Goal: Information Seeking & Learning: Learn about a topic

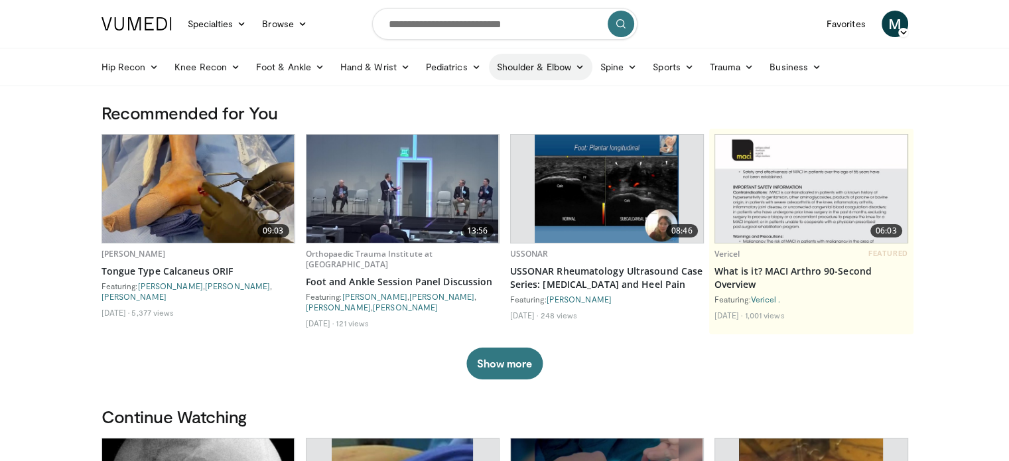
click at [576, 66] on icon at bounding box center [579, 66] width 9 height 9
click at [480, 98] on link "Elbow" at bounding box center [513, 98] width 158 height 21
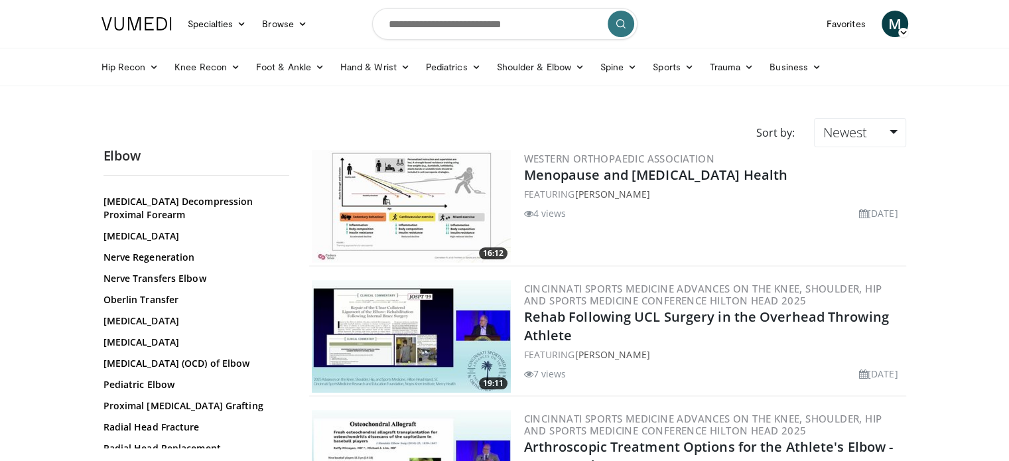
scroll to position [929, 0]
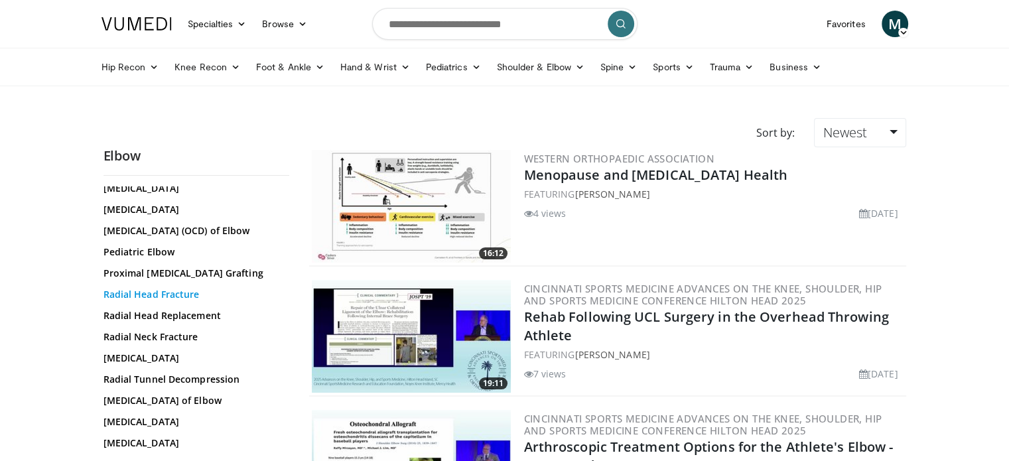
click at [163, 301] on link "Radial Head Fracture" at bounding box center [193, 294] width 179 height 13
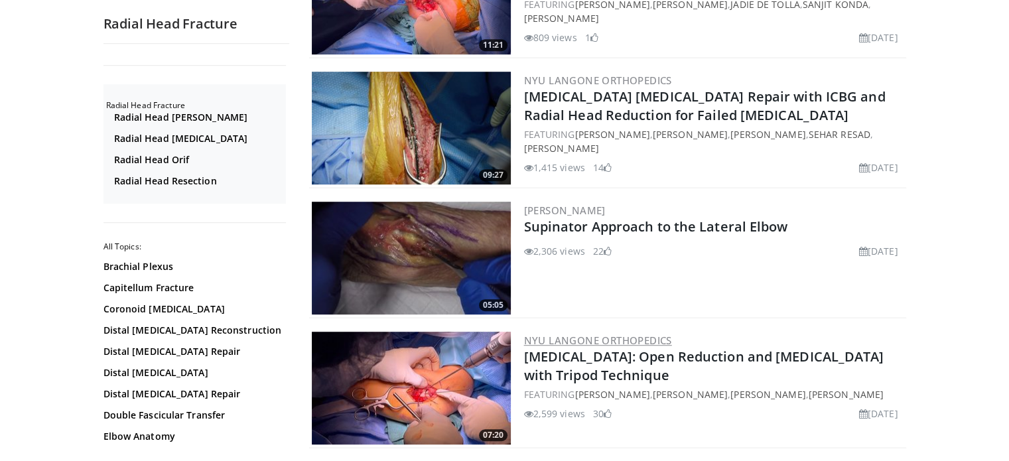
scroll to position [929, 0]
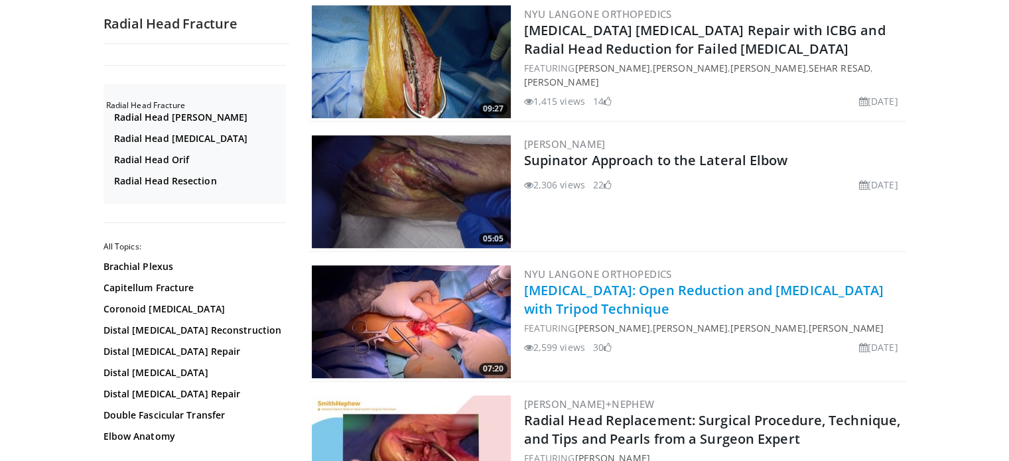
click at [535, 303] on link "Radial Head Fracture: Open Reduction and Internal Fixation with Tripod Technique" at bounding box center [704, 299] width 360 height 36
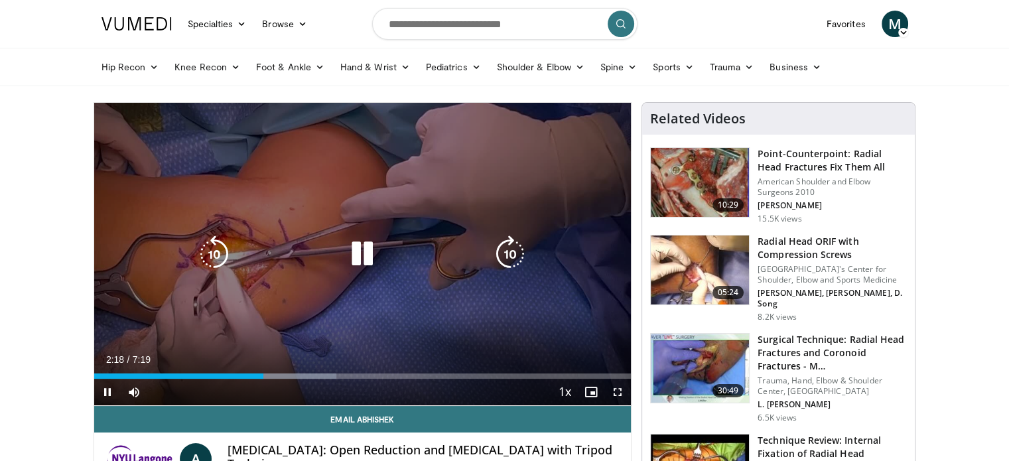
click at [352, 228] on div "20 seconds Tap to unmute" at bounding box center [362, 254] width 537 height 303
click at [399, 267] on div "20 seconds Tap to unmute" at bounding box center [362, 254] width 537 height 303
